Goal: Information Seeking & Learning: Learn about a topic

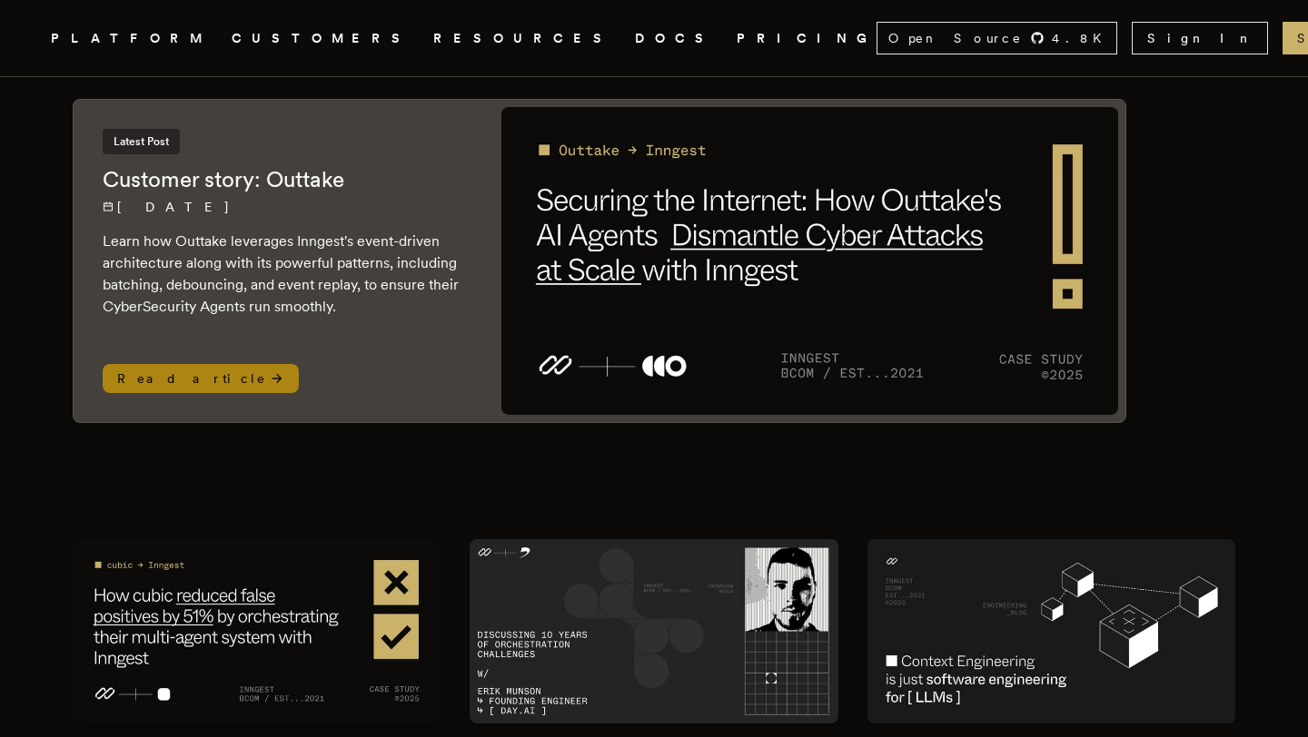
scroll to position [290, 0]
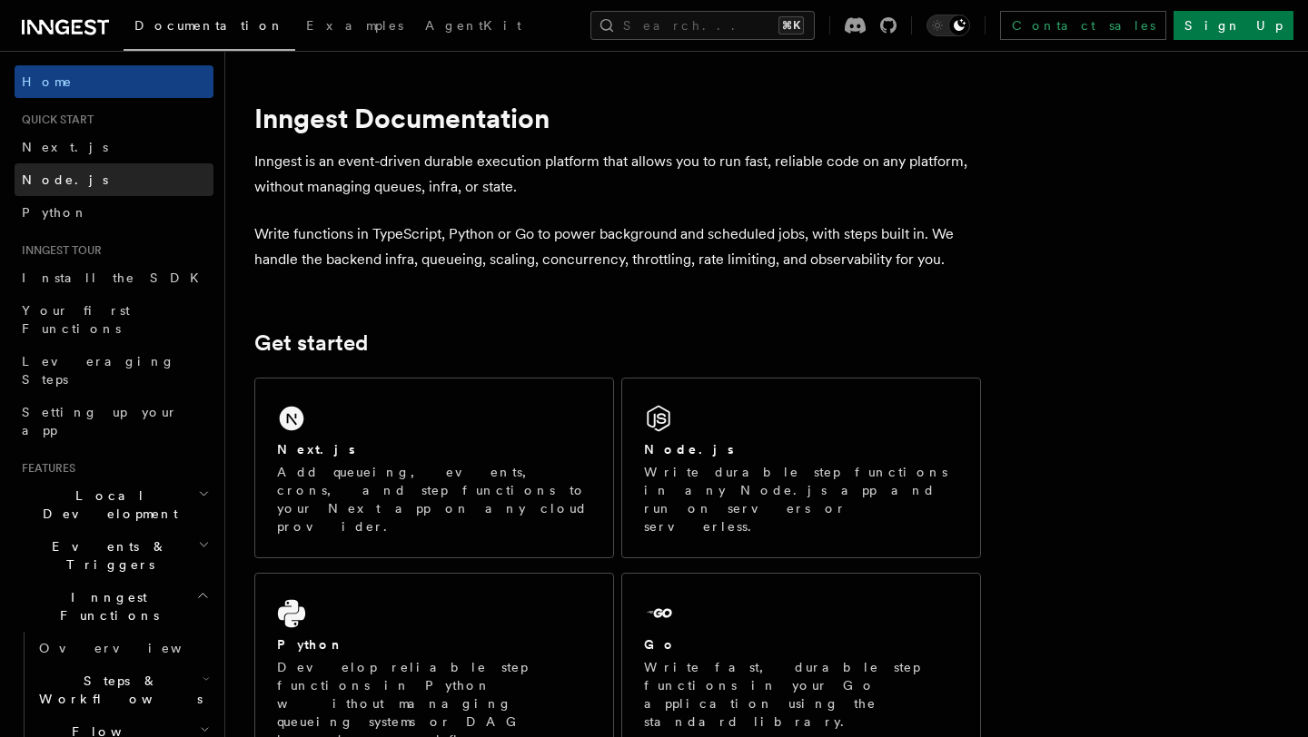
click at [134, 188] on link "Node.js" at bounding box center [114, 179] width 199 height 33
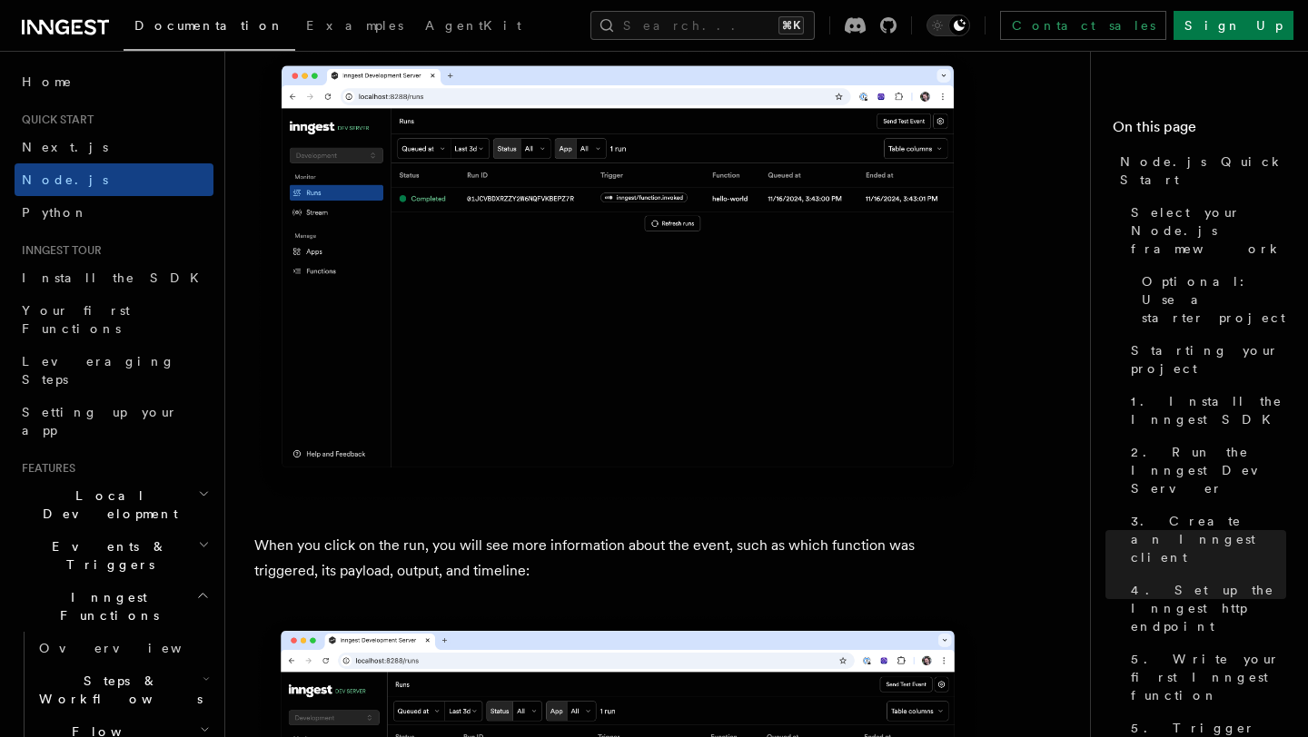
scroll to position [6353, 0]
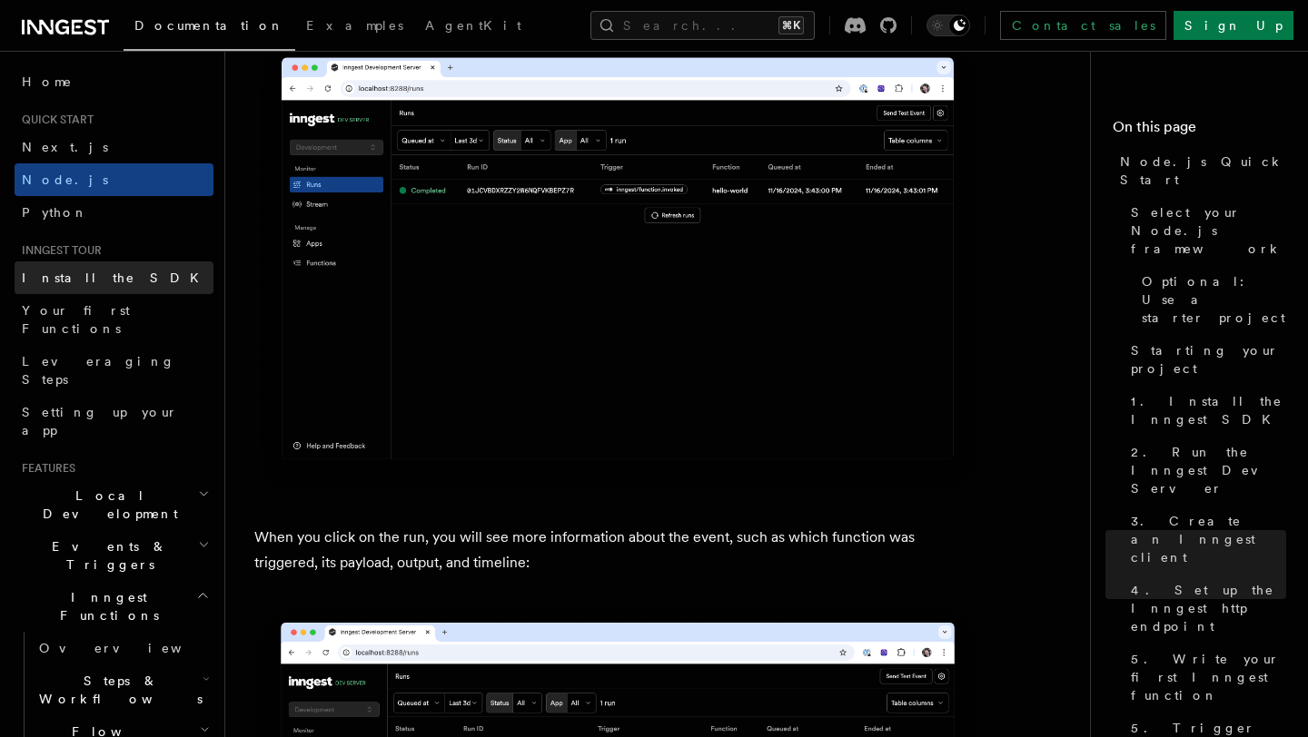
click at [122, 289] on link "Install the SDK" at bounding box center [114, 278] width 199 height 33
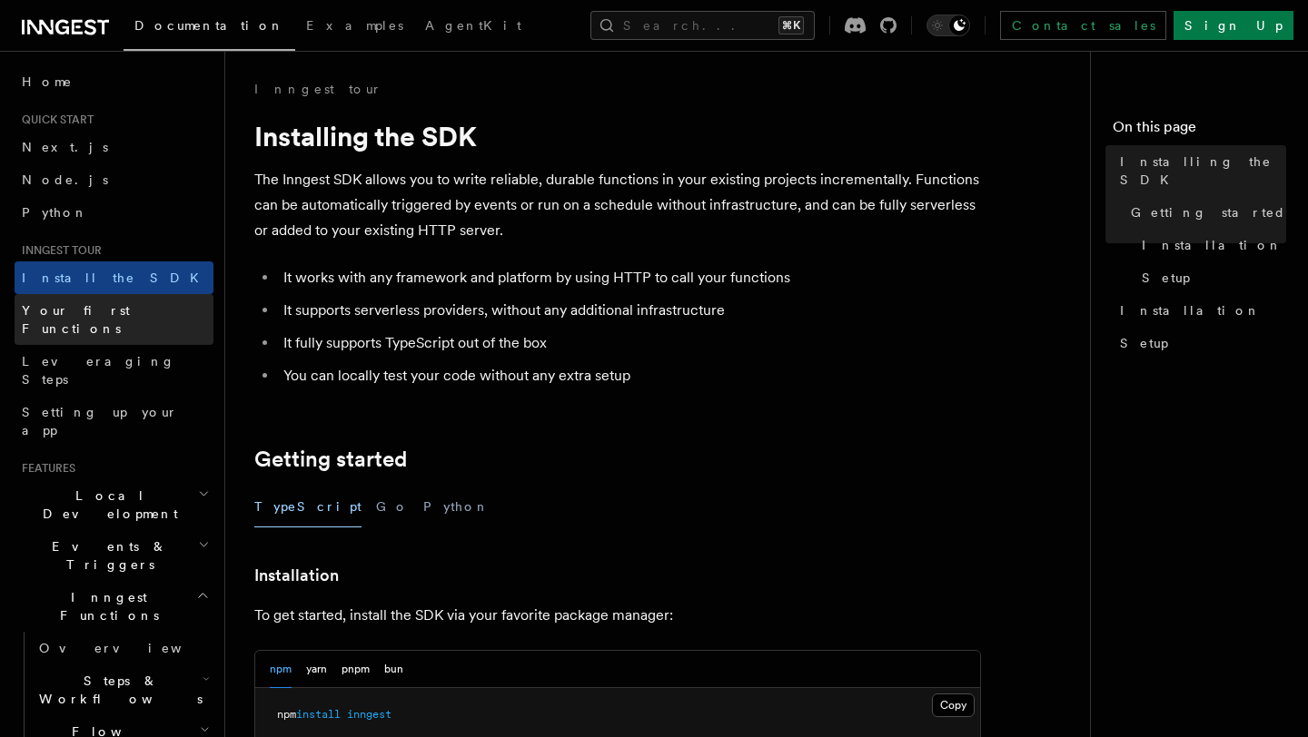
click at [131, 321] on link "Your first Functions" at bounding box center [114, 319] width 199 height 51
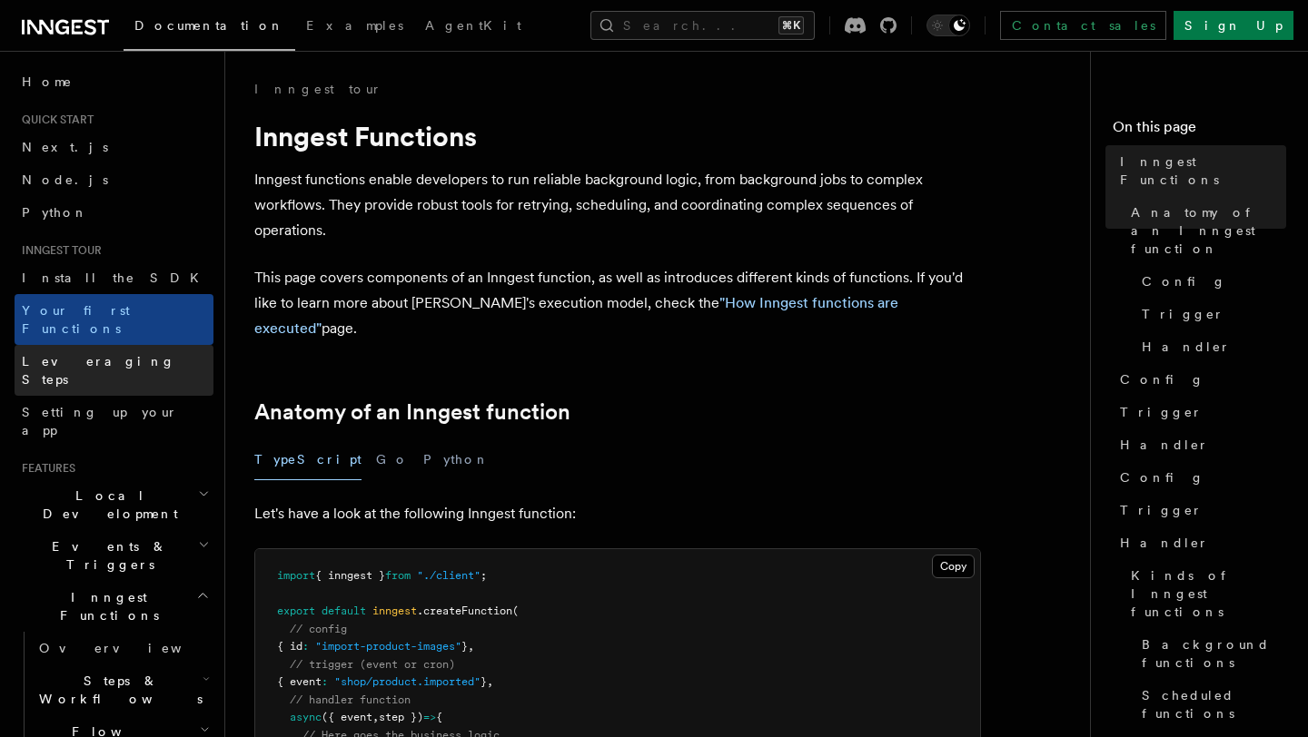
click at [140, 345] on link "Leveraging Steps" at bounding box center [114, 370] width 199 height 51
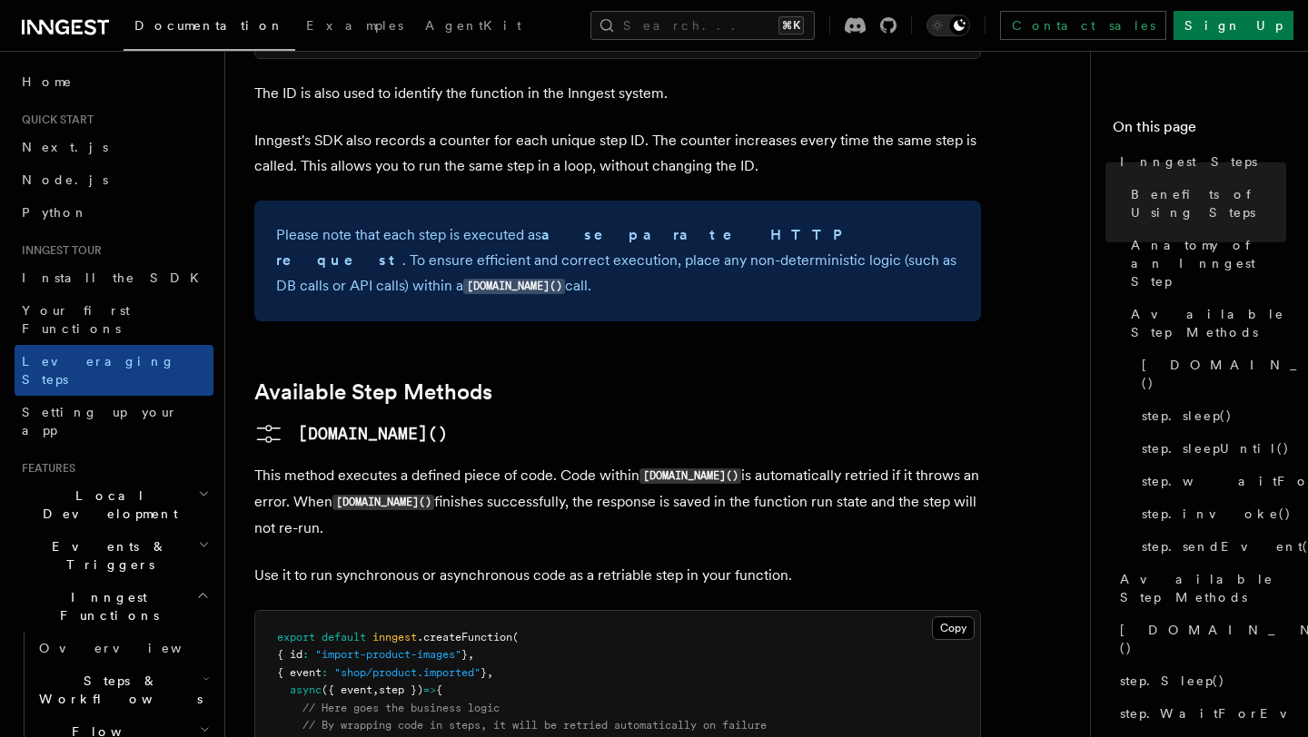
scroll to position [1661, 0]
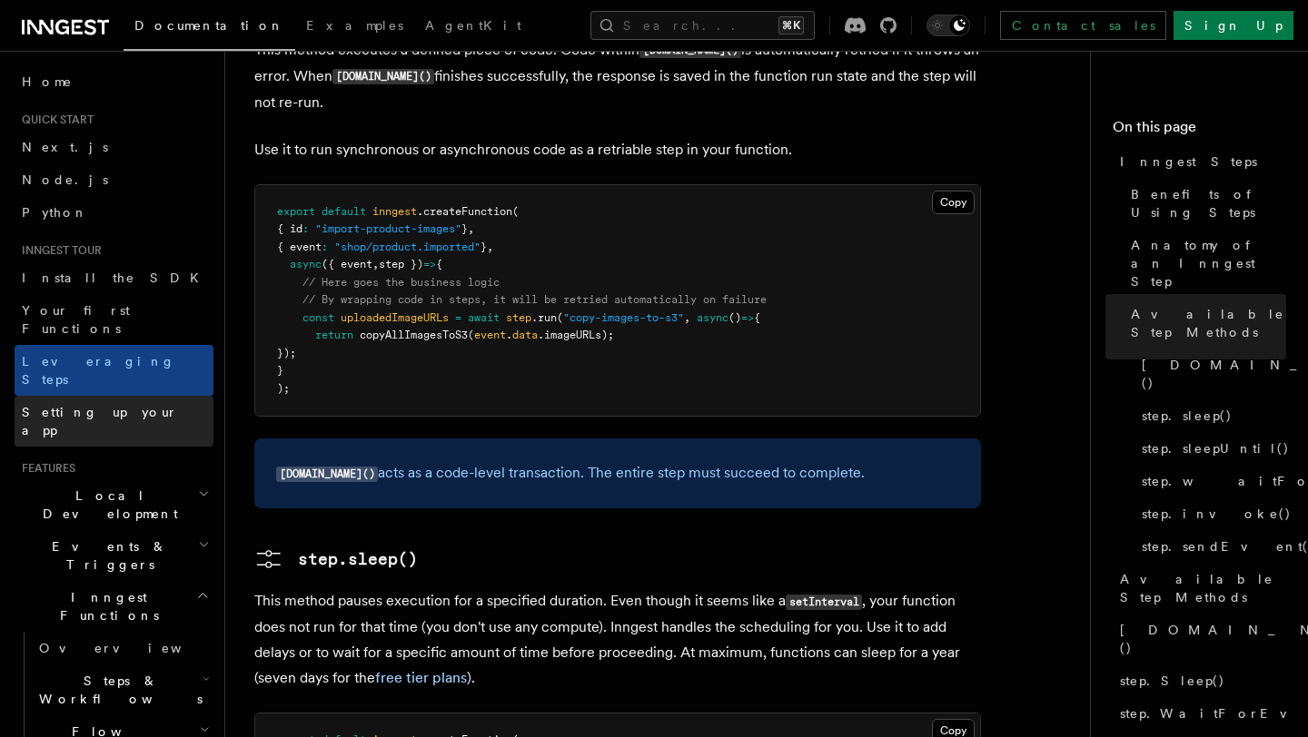
click at [97, 396] on link "Setting up your app" at bounding box center [114, 421] width 199 height 51
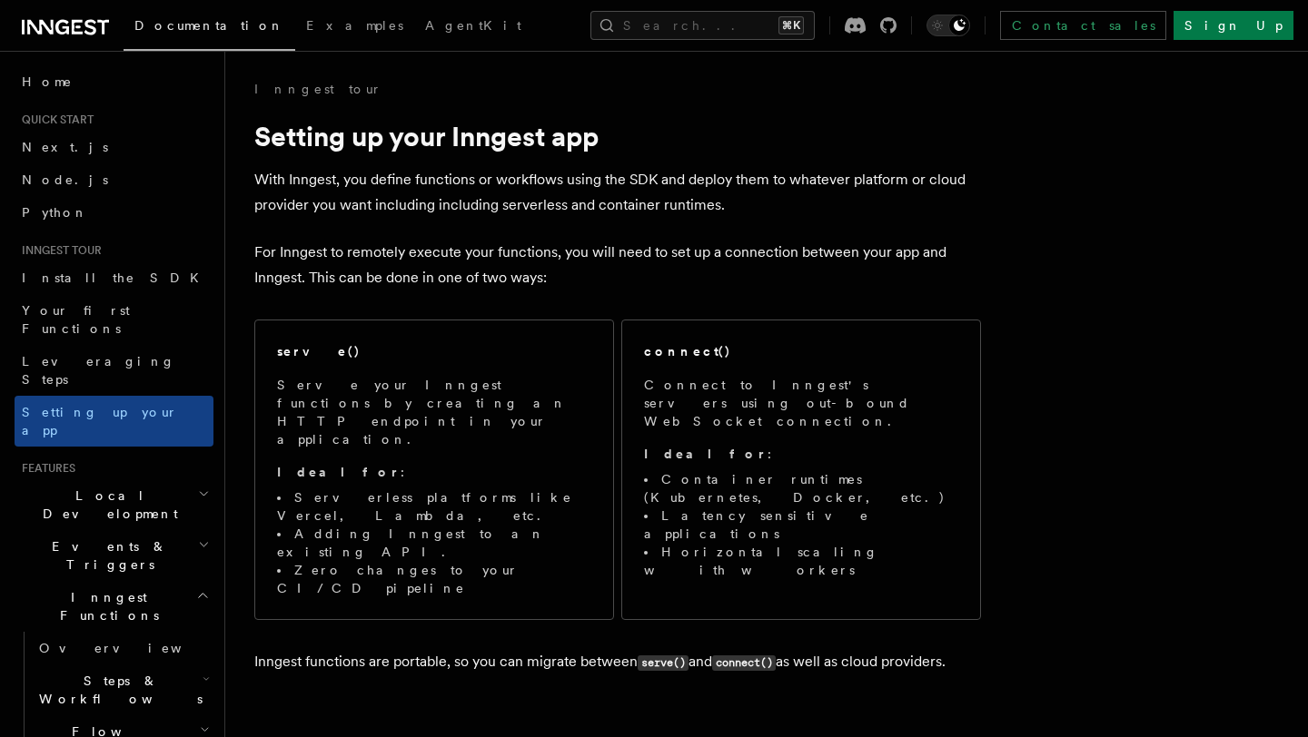
click at [120, 487] on span "Local Development" at bounding box center [106, 505] width 183 height 36
click at [140, 530] on h2 "Events & Triggers" at bounding box center [114, 555] width 199 height 51
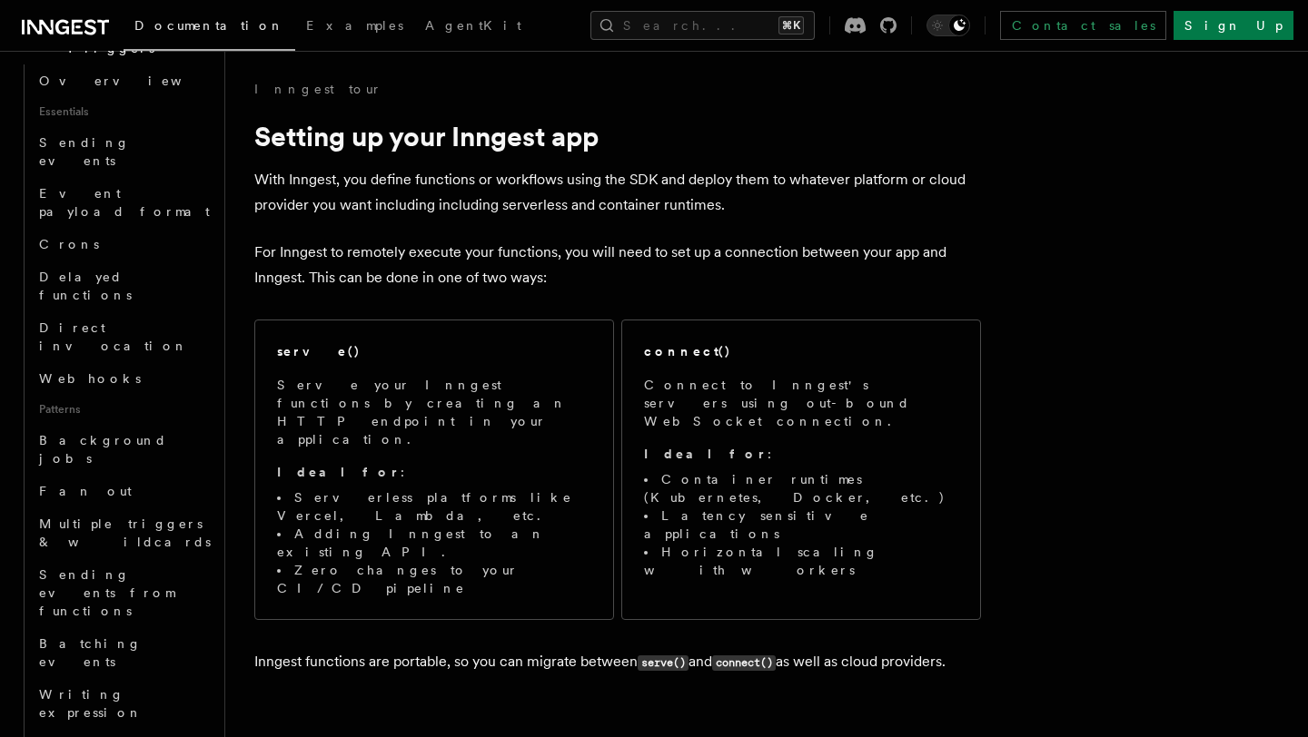
scroll to position [469, 0]
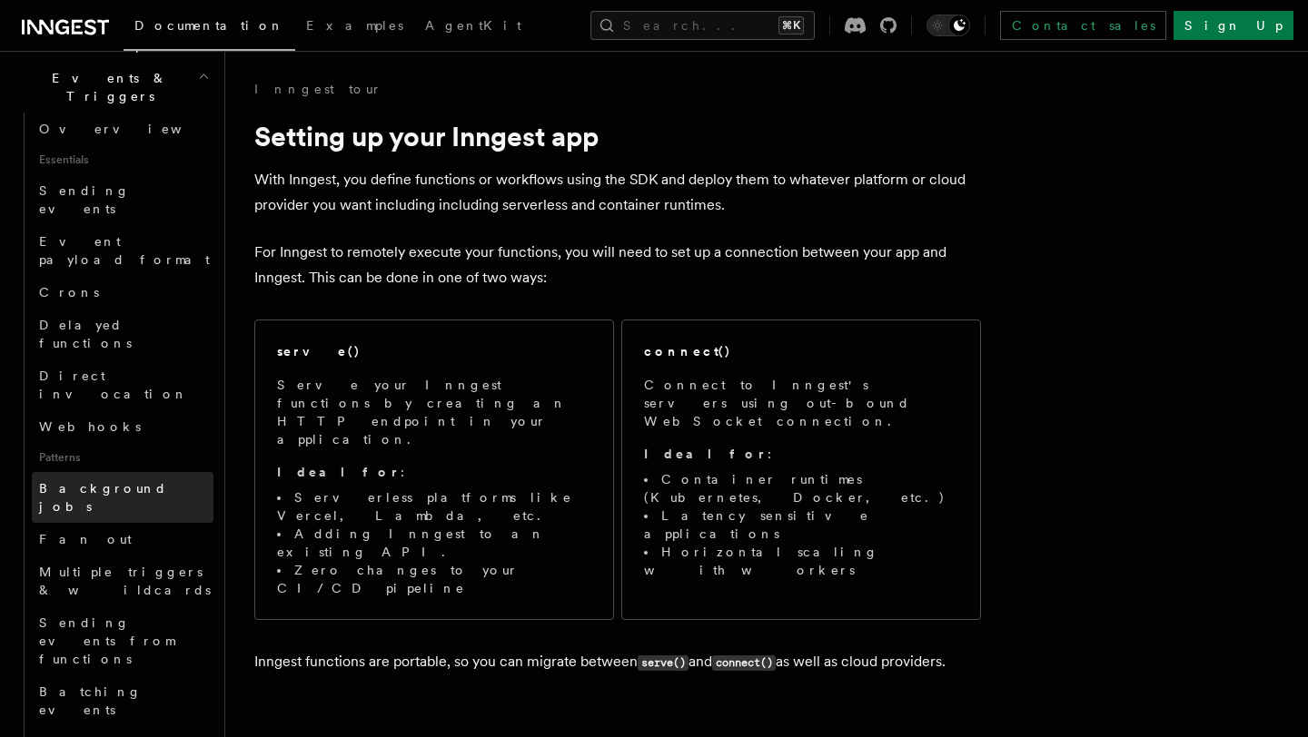
click at [124, 481] on span "Background jobs" at bounding box center [103, 497] width 128 height 33
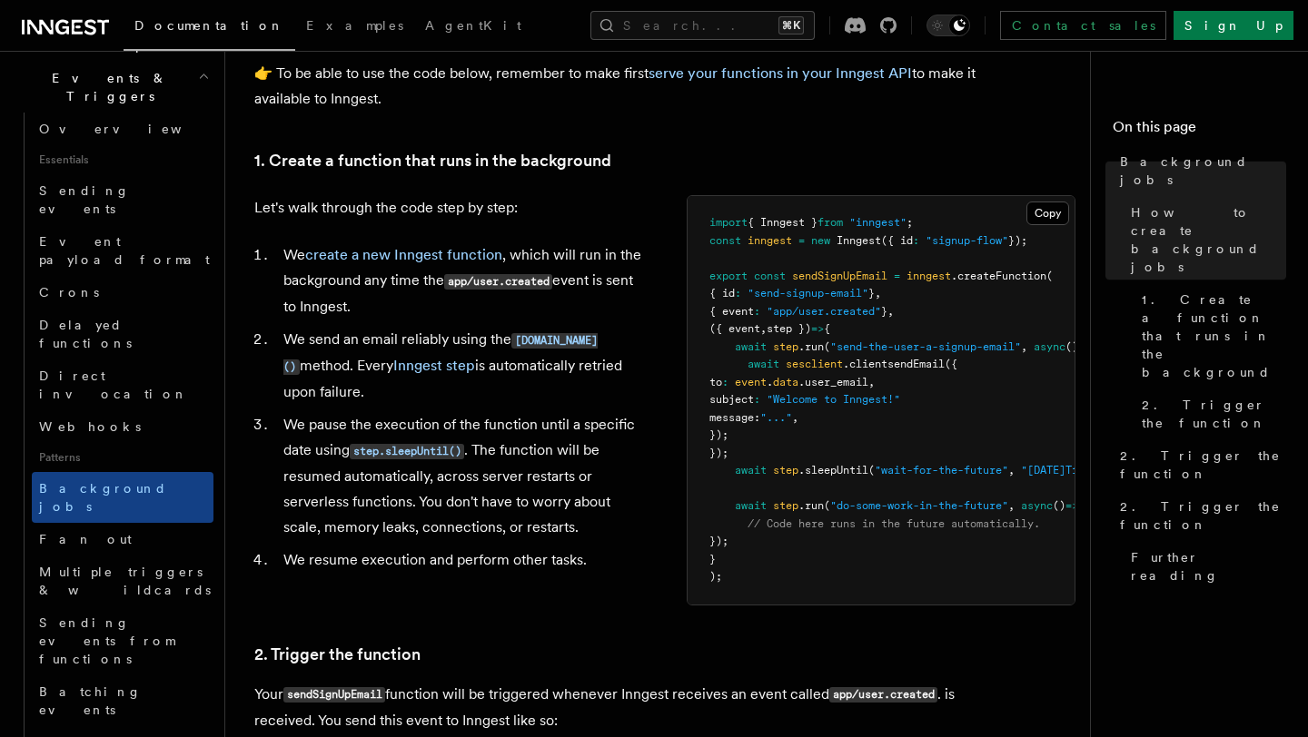
scroll to position [648, 0]
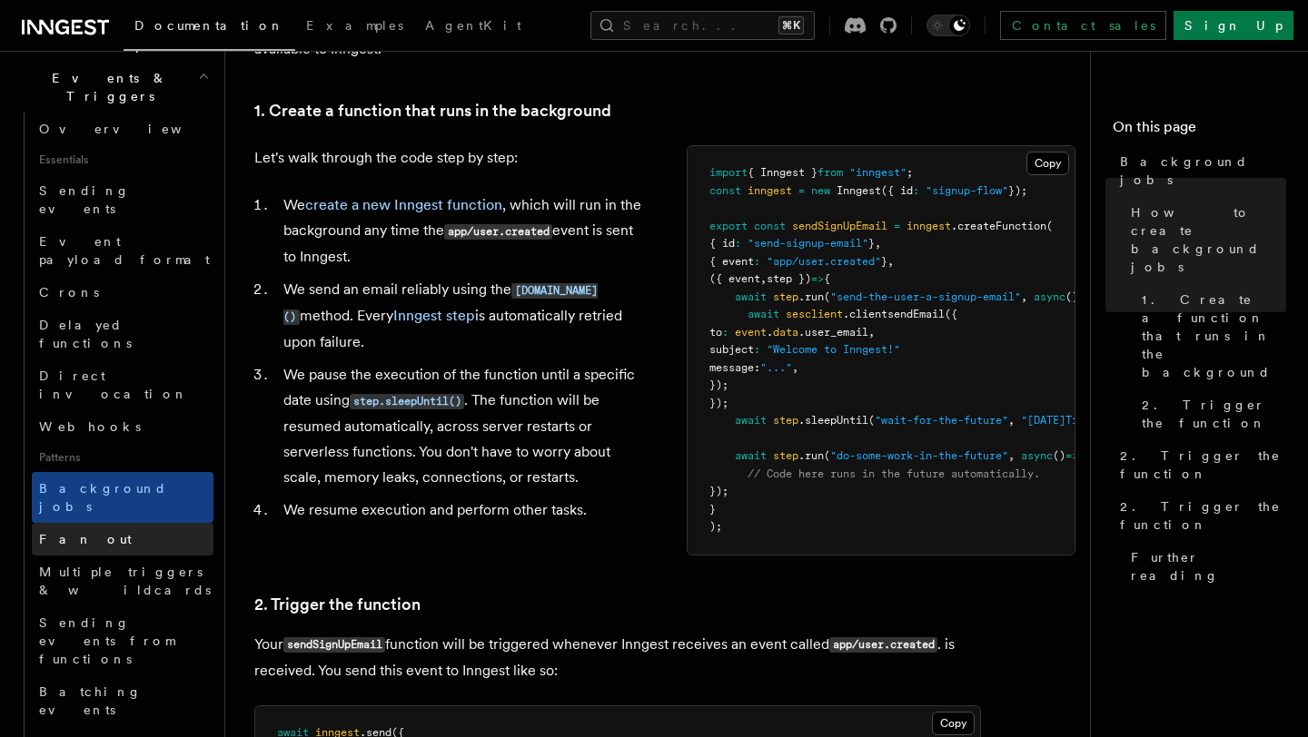
click at [110, 523] on link "Fan out" at bounding box center [123, 539] width 182 height 33
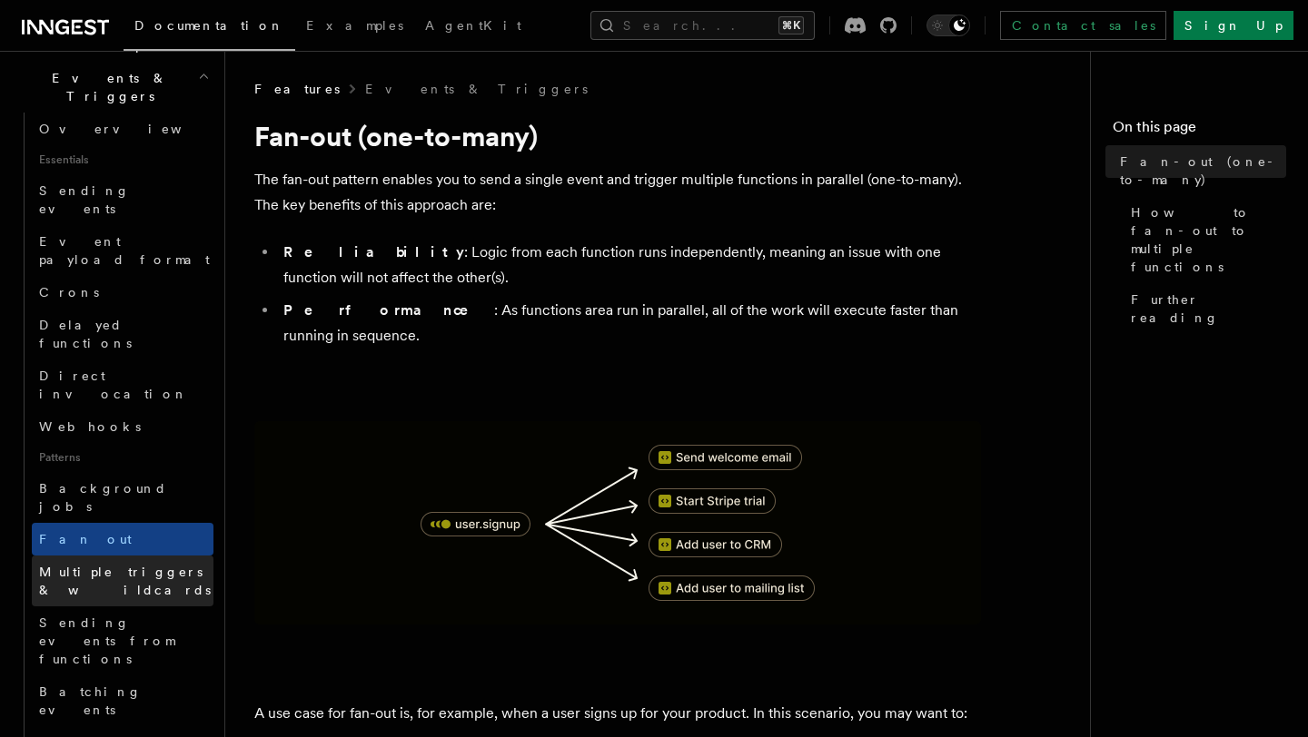
click at [151, 565] on span "Multiple triggers & wildcards" at bounding box center [125, 581] width 172 height 33
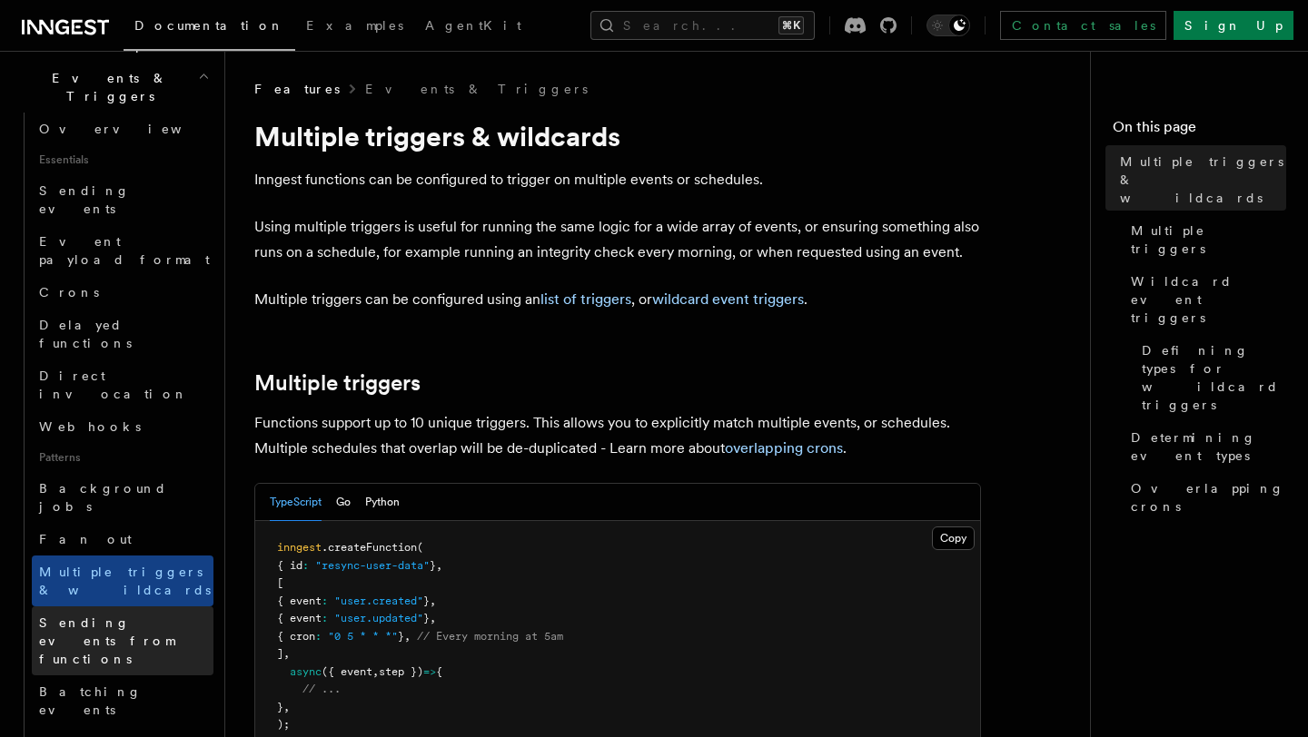
click at [157, 607] on link "Sending events from functions" at bounding box center [123, 641] width 182 height 69
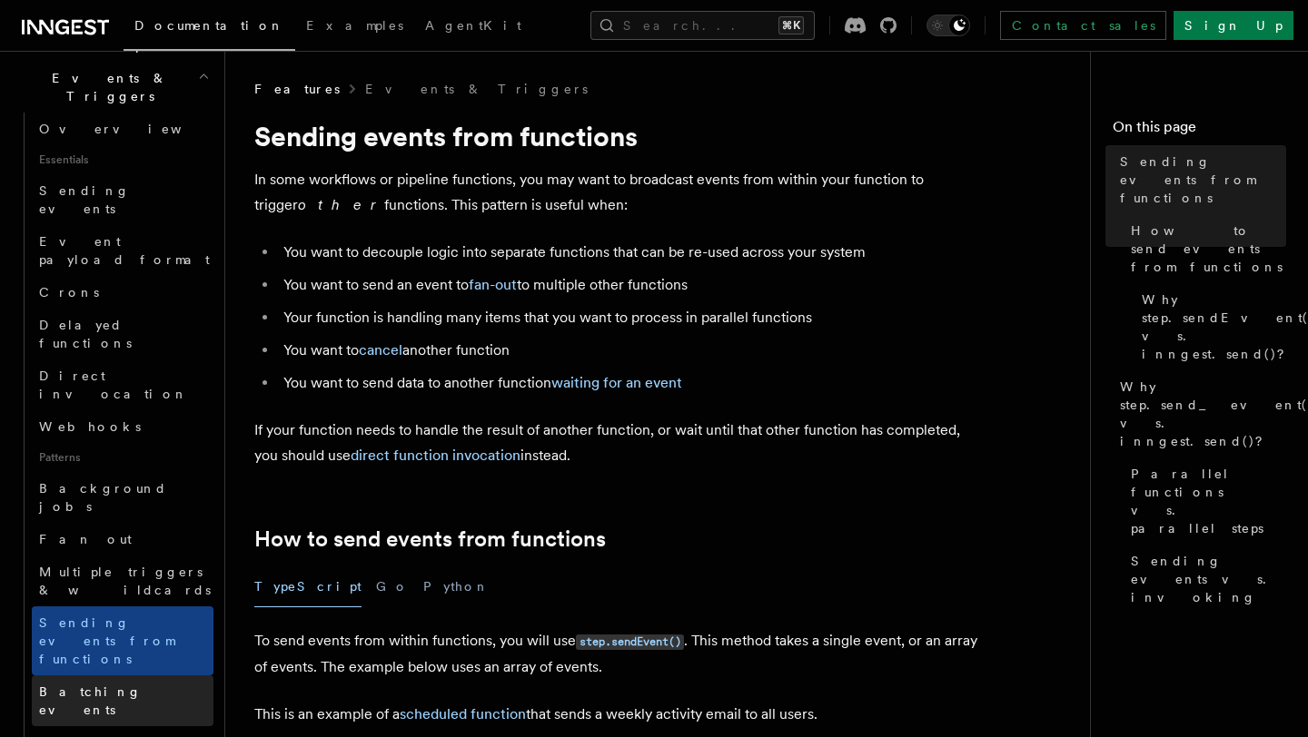
click at [157, 676] on link "Batching events" at bounding box center [123, 701] width 182 height 51
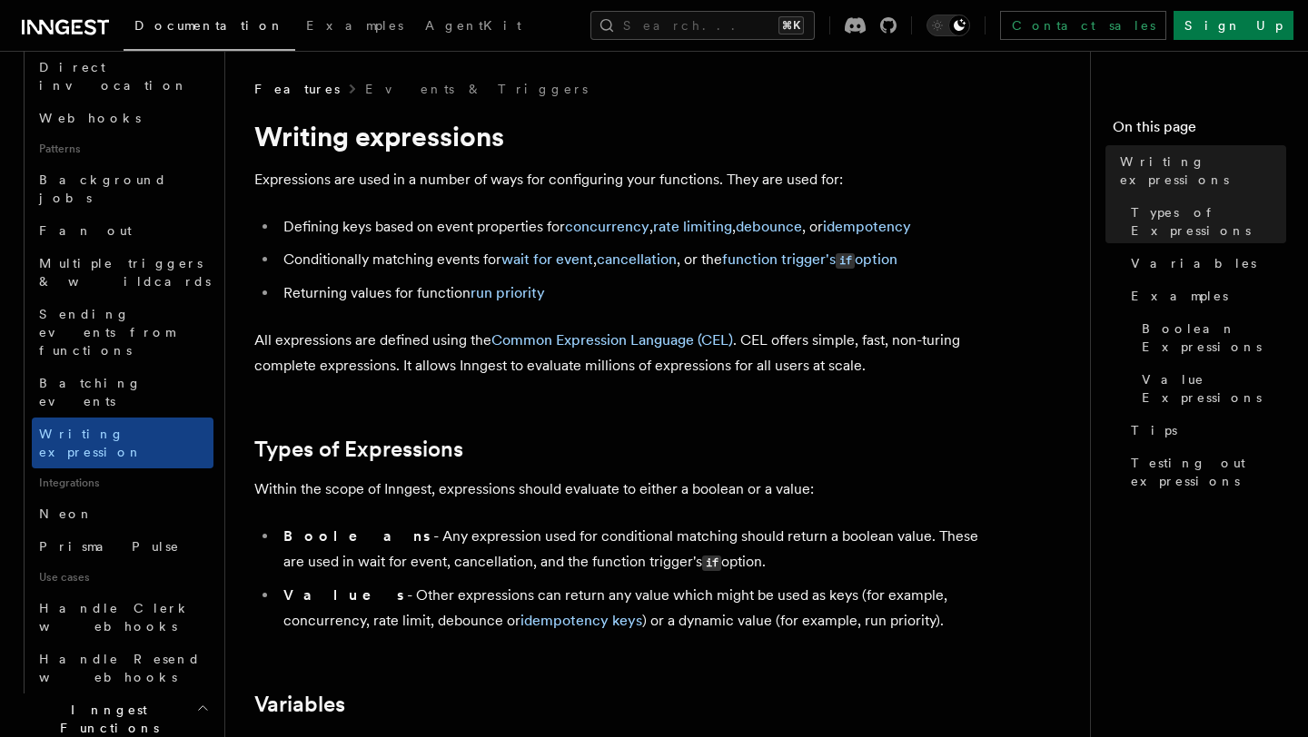
scroll to position [780, 0]
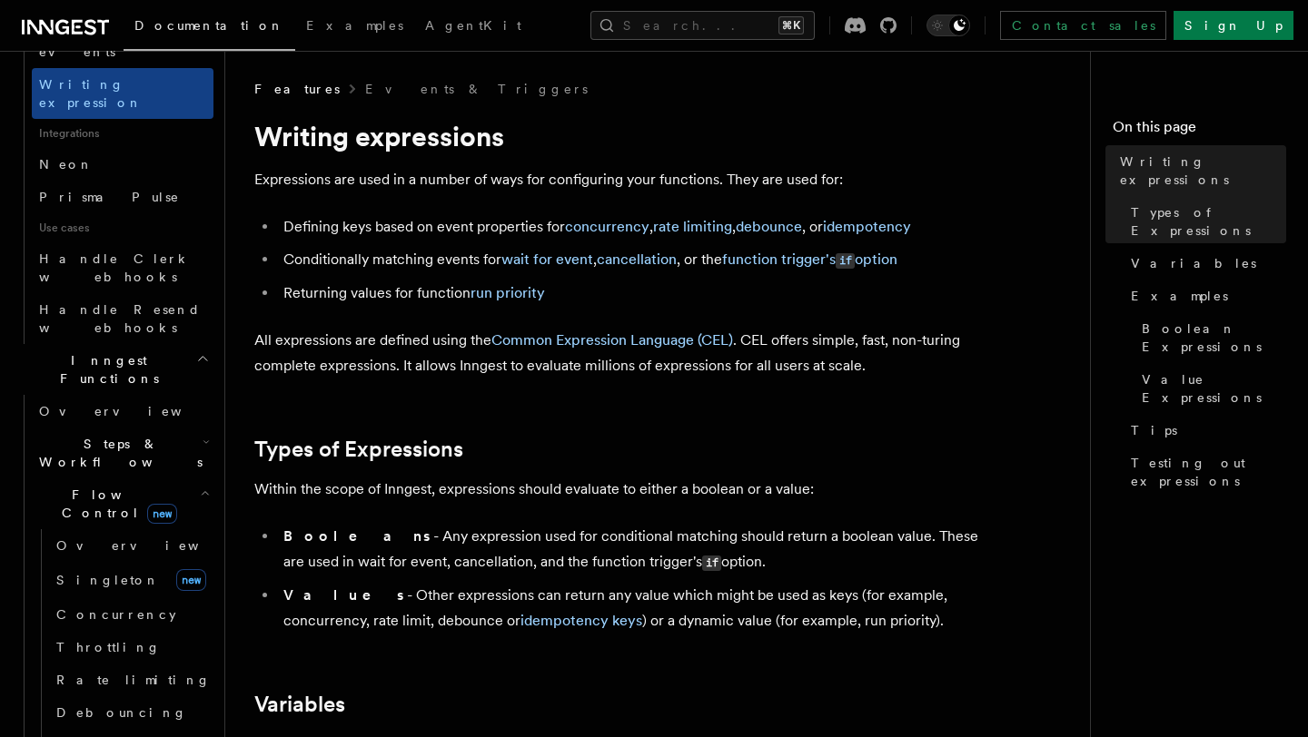
scroll to position [1128, 0]
click at [142, 728] on link "Priority" at bounding box center [131, 744] width 164 height 33
